Goal: Information Seeking & Learning: Learn about a topic

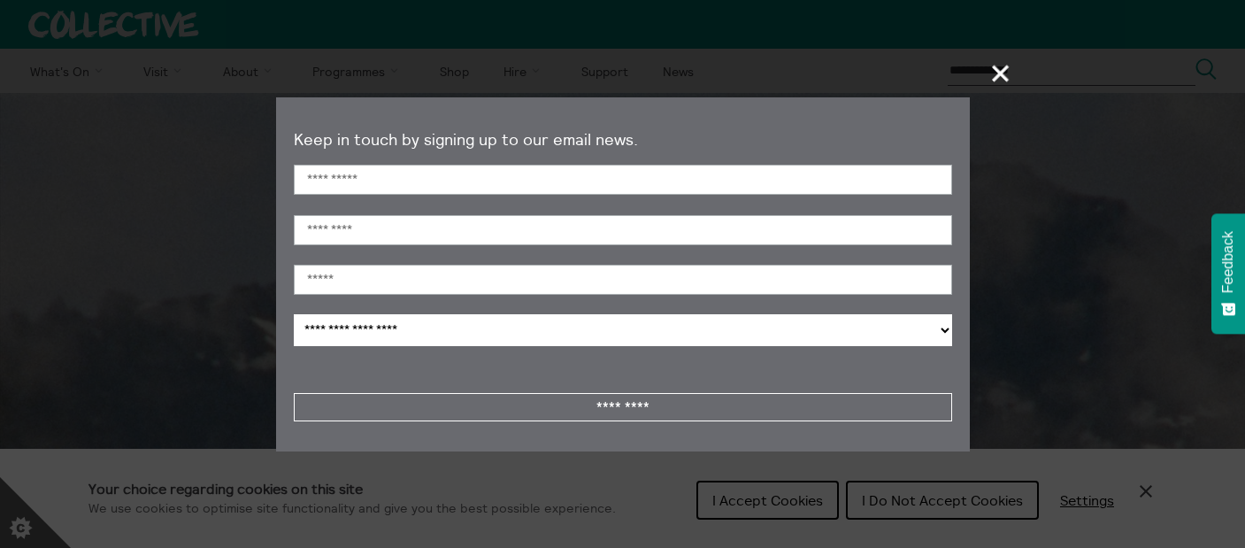
click at [995, 67] on span "+" at bounding box center [1001, 73] width 52 height 52
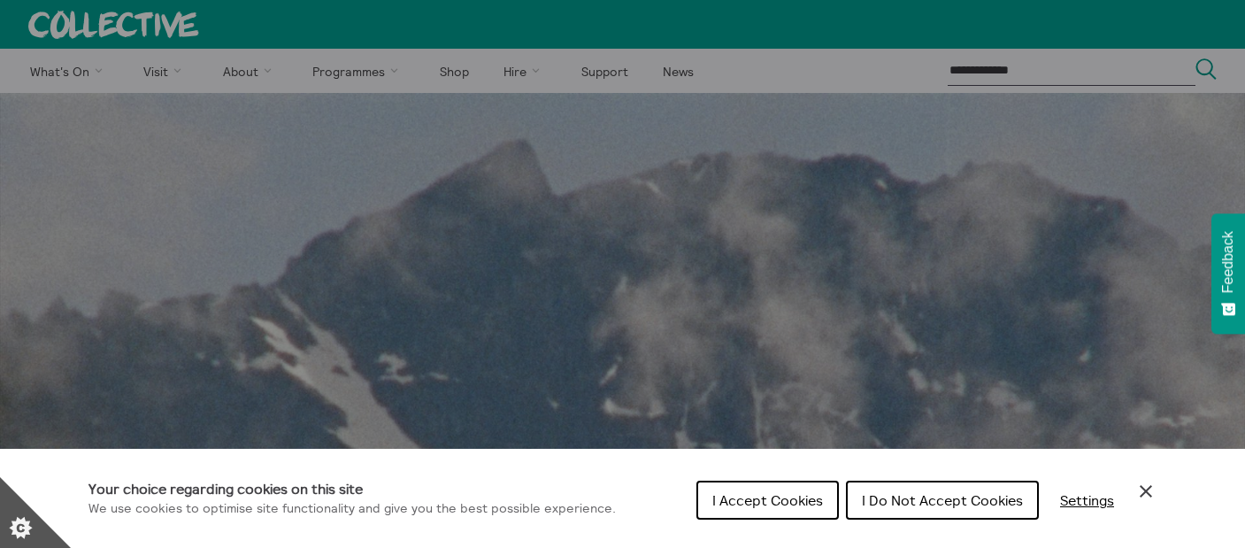
click at [1136, 485] on icon "Close Cookie Control" at bounding box center [1145, 490] width 21 height 21
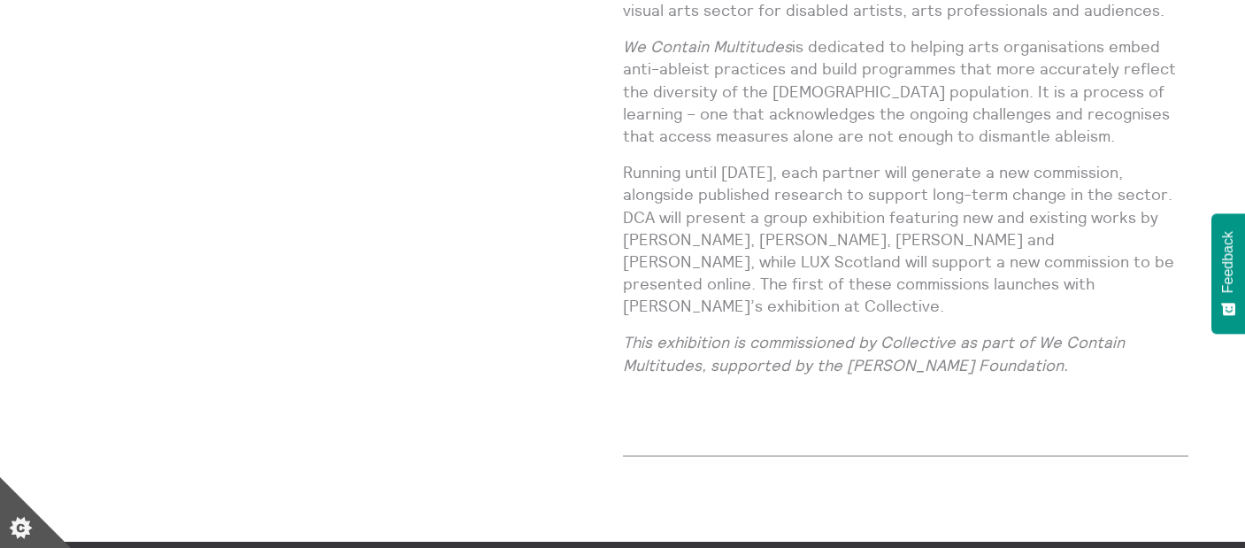
scroll to position [1895, 0]
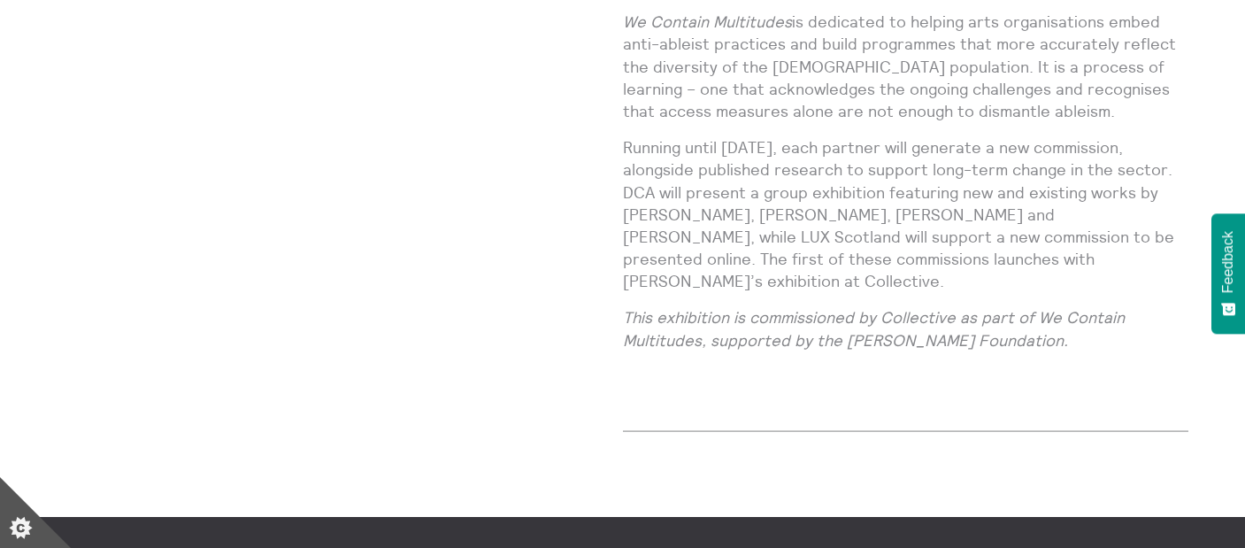
click at [902, 307] on em "This exhibition is commissioned by Collective as part of We Contain Multitudes,…" at bounding box center [874, 328] width 502 height 42
click at [872, 365] on p at bounding box center [906, 376] width 566 height 22
click at [911, 307] on em "This exhibition is commissioned by Collective as part of We Contain Multitudes,…" at bounding box center [874, 328] width 502 height 42
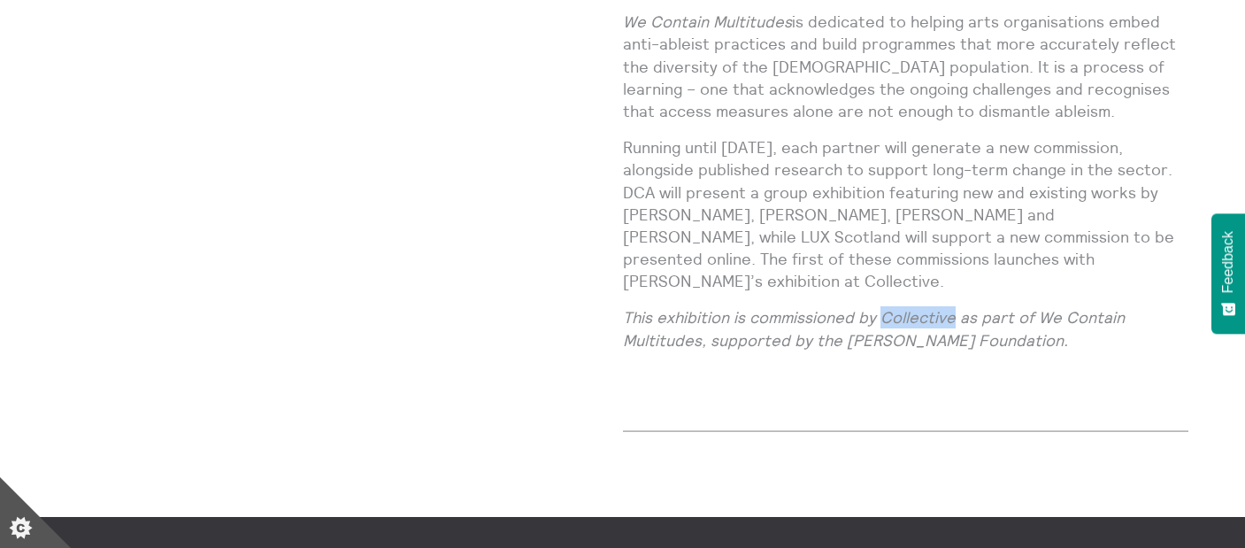
click at [911, 307] on em "This exhibition is commissioned by Collective as part of We Contain Multitudes,…" at bounding box center [874, 328] width 502 height 42
drag, startPoint x: 911, startPoint y: 279, endPoint x: 629, endPoint y: 298, distance: 282.9
click at [629, 307] on em "This exhibition is commissioned by Collective as part of We Contain Multitudes,…" at bounding box center [874, 328] width 502 height 42
